Goal: Information Seeking & Learning: Learn about a topic

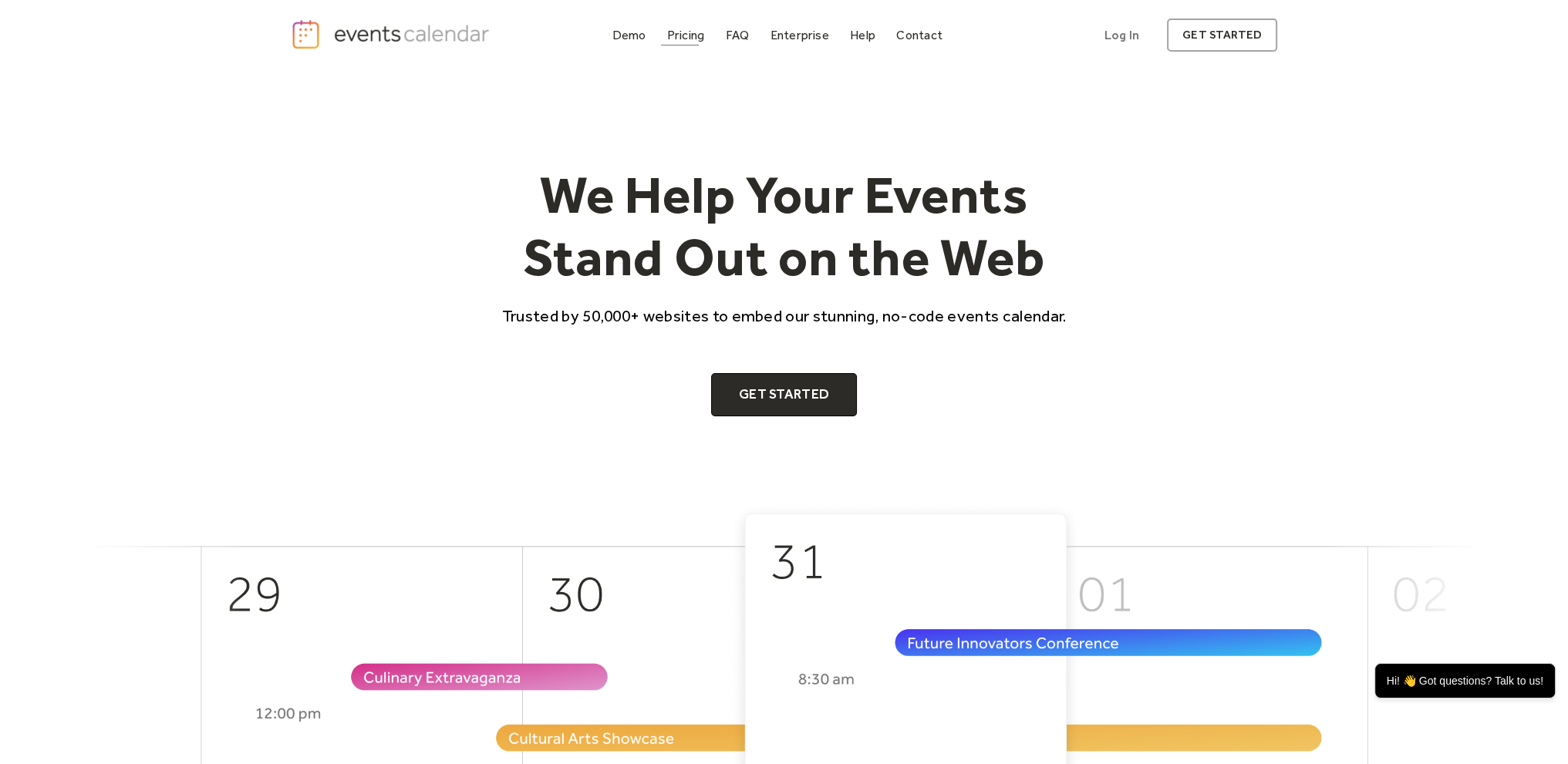
click at [705, 43] on link "Pricing" at bounding box center [686, 35] width 51 height 20
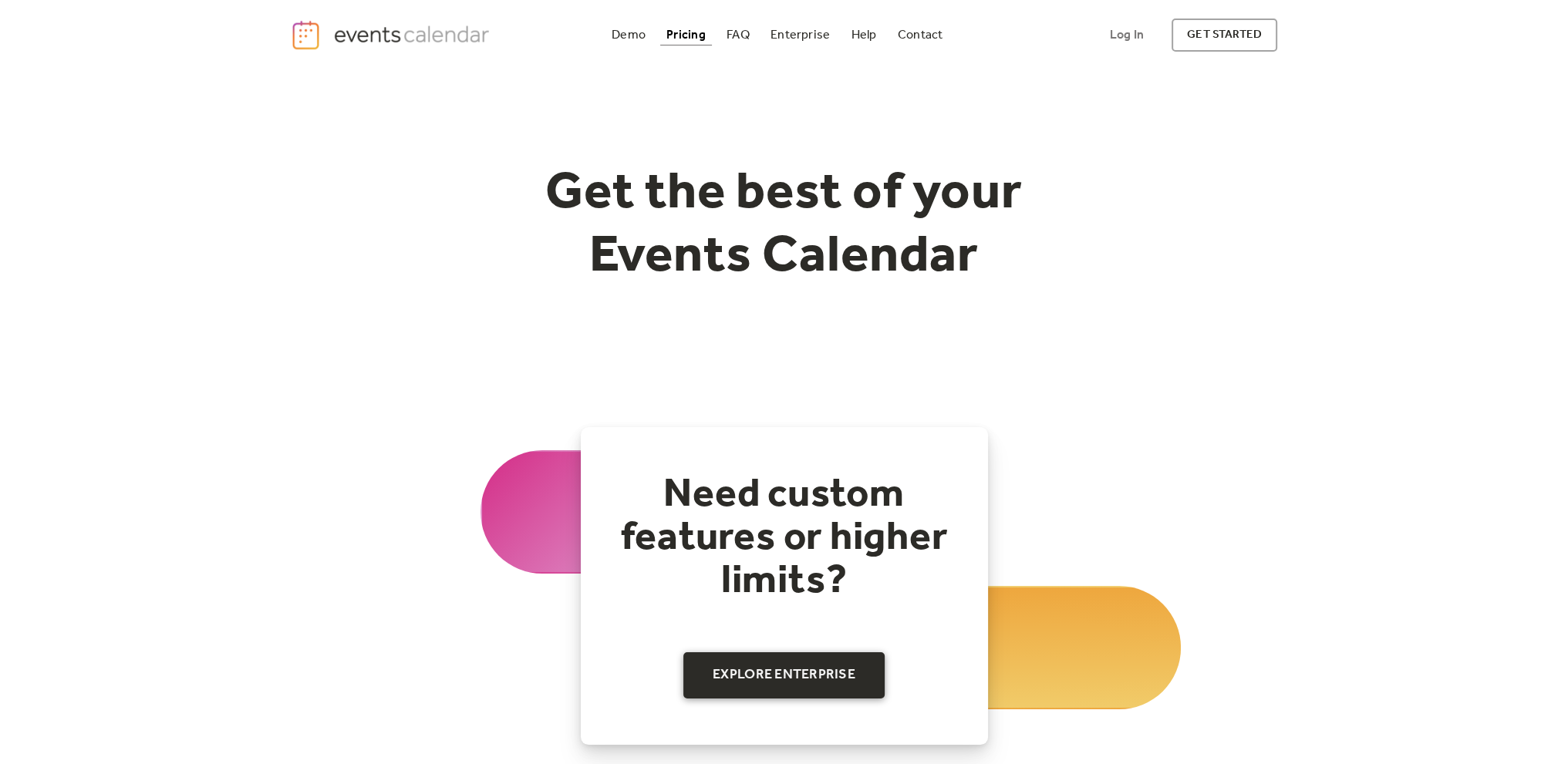
click at [738, 678] on link "Explore Enterprise" at bounding box center [784, 675] width 201 height 46
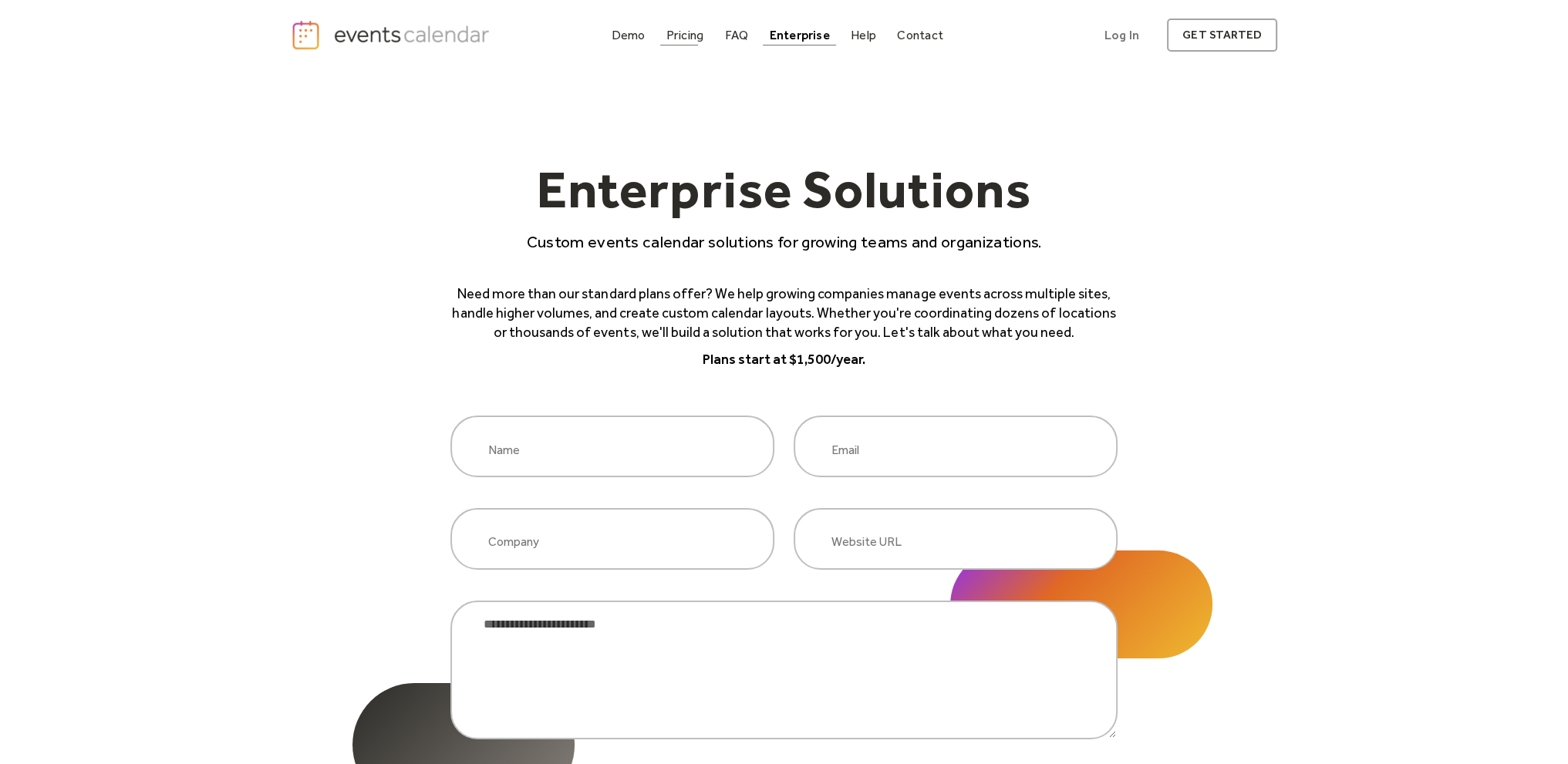
click at [695, 35] on div "Pricing" at bounding box center [685, 35] width 38 height 9
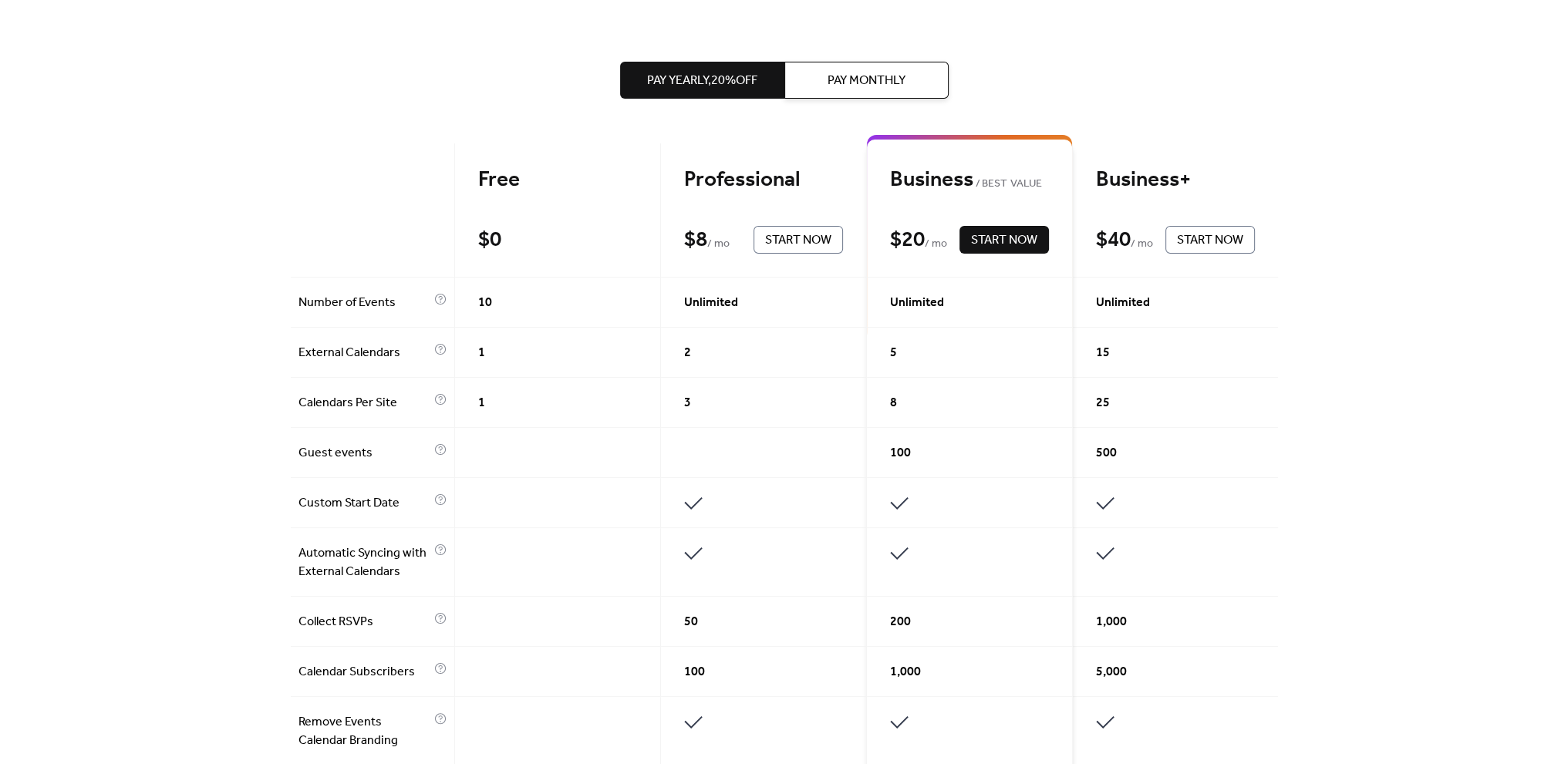
scroll to position [308, 0]
